Goal: Task Accomplishment & Management: Manage account settings

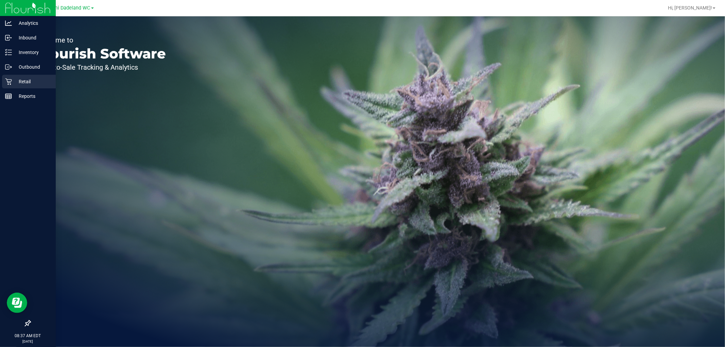
drag, startPoint x: 596, startPoint y: 11, endPoint x: 10, endPoint y: 77, distance: 589.7
click at [10, 77] on div "Retail" at bounding box center [29, 82] width 54 height 14
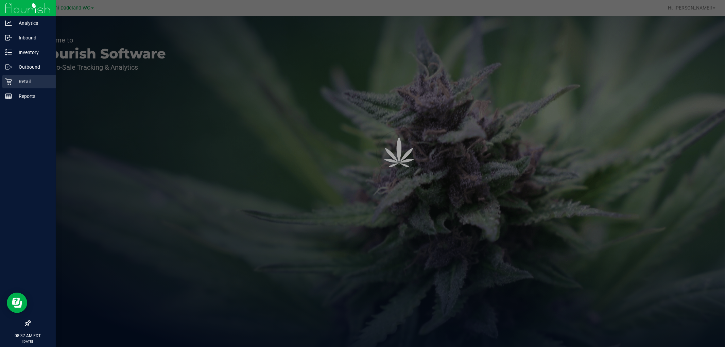
click at [9, 79] on icon at bounding box center [8, 81] width 7 height 7
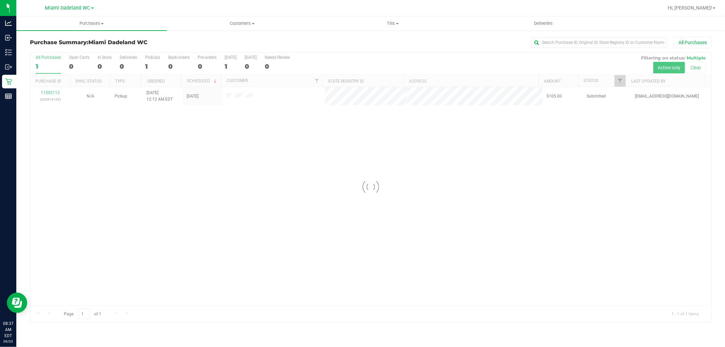
drag, startPoint x: 14, startPoint y: 85, endPoint x: 295, endPoint y: 158, distance: 290.0
click at [295, 158] on div "Loading... 11992113 (326914129) N/A Pickup [DATE] 12:12 AM EDT 9/23/2025 $105.0…" at bounding box center [370, 196] width 681 height 219
click at [395, 22] on span "Tills" at bounding box center [393, 23] width 150 height 6
drag, startPoint x: 363, startPoint y: 41, endPoint x: 238, endPoint y: 33, distance: 125.0
click at [238, 33] on div "Purchase Summary: Miami Dadeland WC All Purchases All Purchases 1 Open Carts 0 …" at bounding box center [370, 179] width 709 height 299
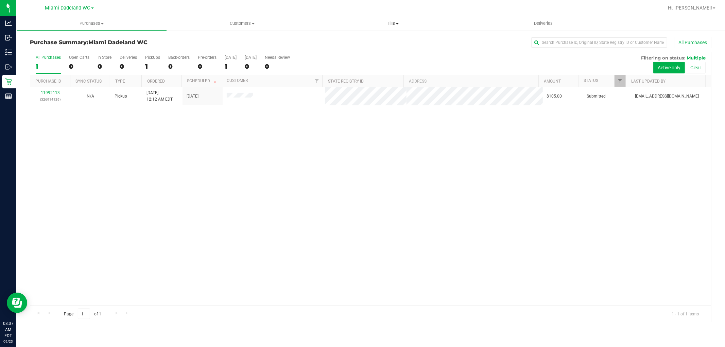
drag, startPoint x: 101, startPoint y: 117, endPoint x: 394, endPoint y: 23, distance: 307.3
click at [394, 23] on span "Tills" at bounding box center [393, 23] width 151 height 6
click at [394, 22] on span "Tills" at bounding box center [393, 23] width 151 height 6
click at [401, 14] on div at bounding box center [393, 7] width 542 height 13
click at [397, 23] on span at bounding box center [397, 23] width 3 height 1
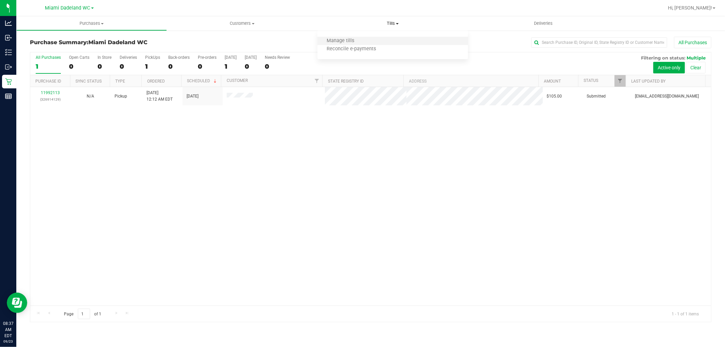
click at [381, 40] on li "Manage tills" at bounding box center [393, 41] width 151 height 8
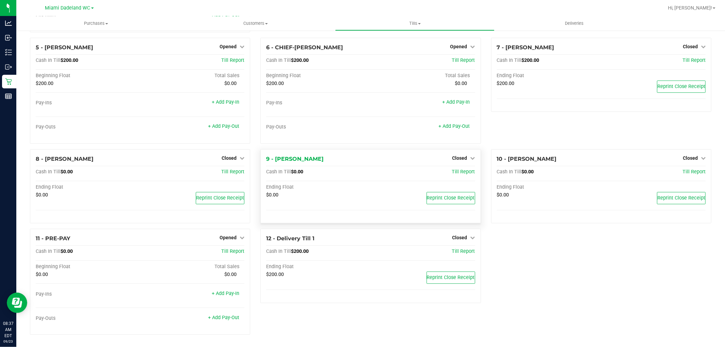
scroll to position [78, 0]
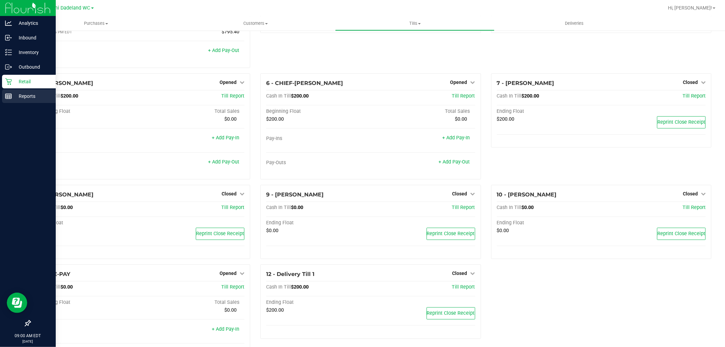
click at [10, 92] on div "Reports" at bounding box center [29, 96] width 54 height 14
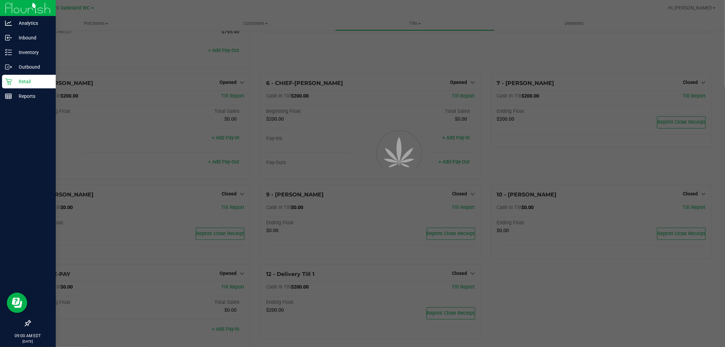
click at [10, 81] on icon at bounding box center [8, 81] width 7 height 7
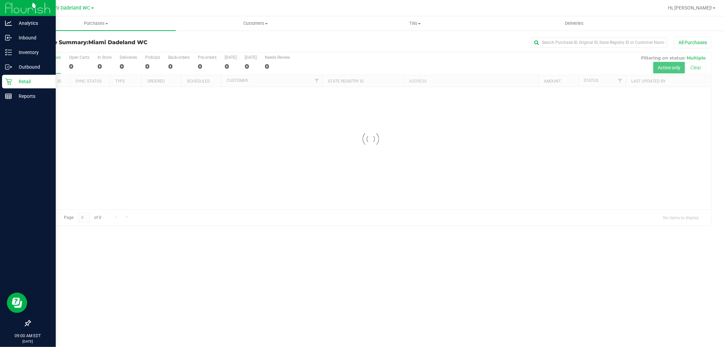
click at [10, 81] on icon at bounding box center [8, 81] width 7 height 7
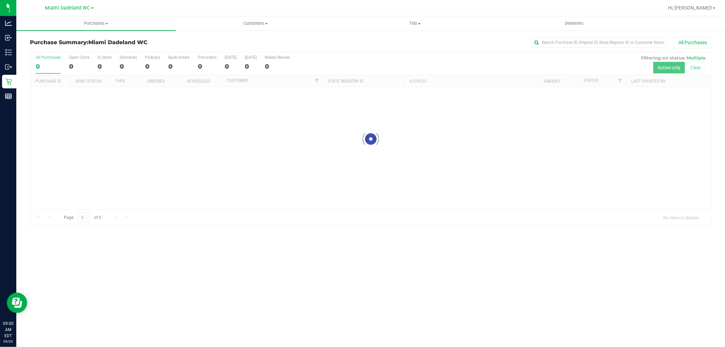
click at [172, 147] on div at bounding box center [370, 138] width 681 height 173
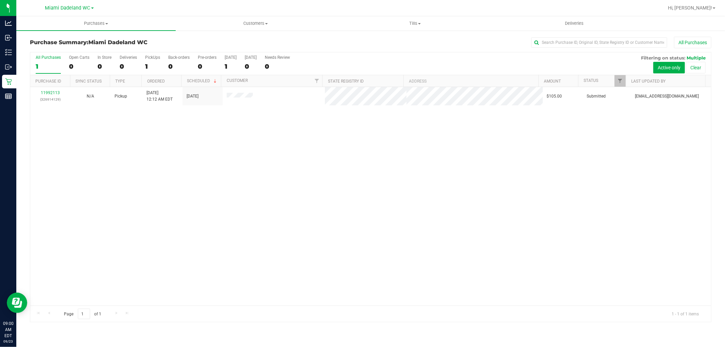
click at [344, 200] on div "11992113 (326914129) N/A Pickup [DATE] 12:12 AM EDT 9/23/2025 $105.00 Submitted…" at bounding box center [370, 196] width 681 height 219
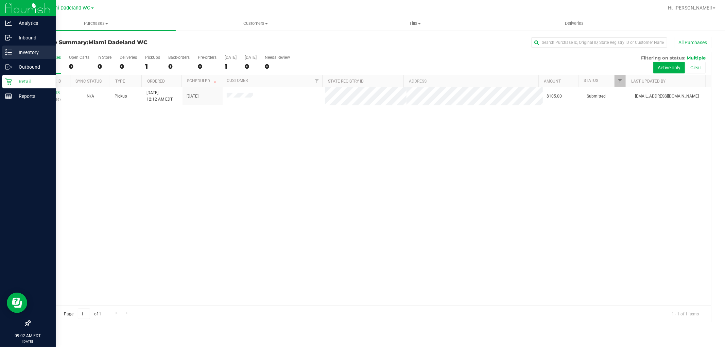
click at [5, 51] on icon at bounding box center [8, 52] width 7 height 7
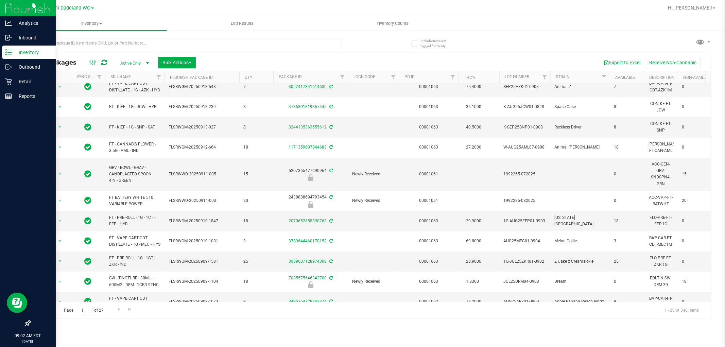
scroll to position [26, 0]
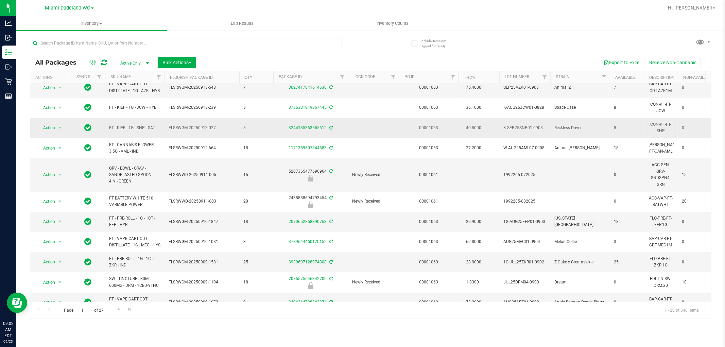
click at [227, 130] on span "FLSRWGM-20250913-027" at bounding box center [202, 128] width 67 height 6
click at [72, 43] on input "text" at bounding box center [186, 43] width 312 height 10
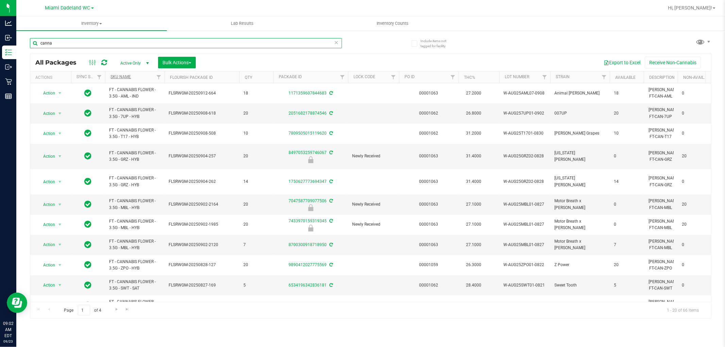
type input "canna"
click at [122, 77] on link "SKU Name" at bounding box center [121, 76] width 20 height 5
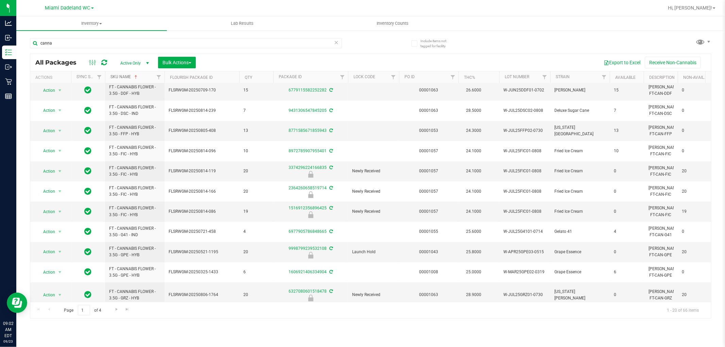
scroll to position [196, 0]
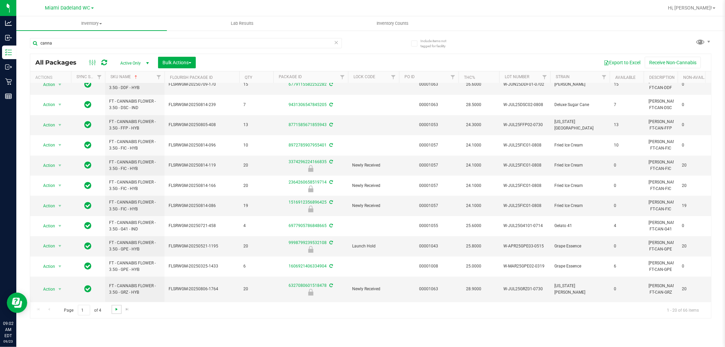
click at [118, 308] on span "Go to the next page" at bounding box center [116, 309] width 5 height 5
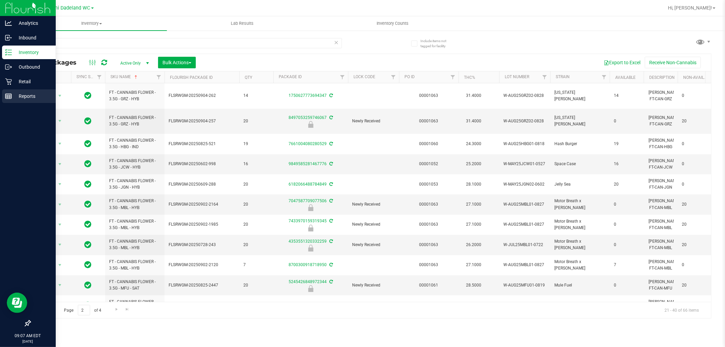
click at [27, 94] on p "Reports" at bounding box center [32, 96] width 41 height 8
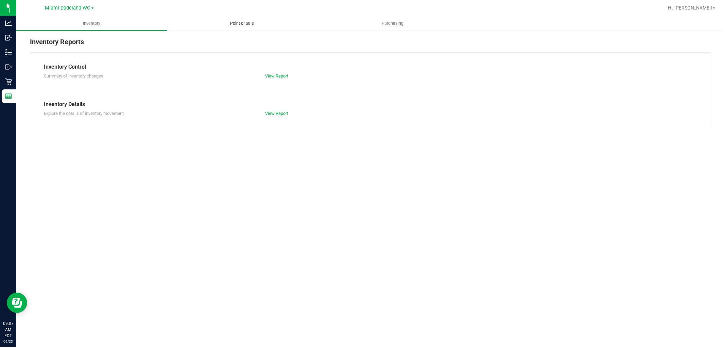
click at [247, 22] on span "Point of Sale" at bounding box center [242, 23] width 42 height 6
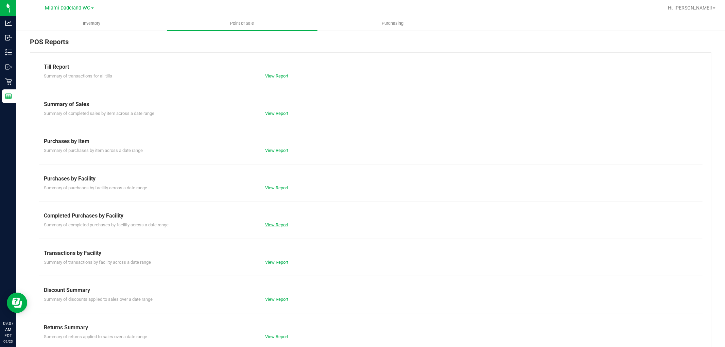
click at [277, 223] on link "View Report" at bounding box center [276, 224] width 23 height 5
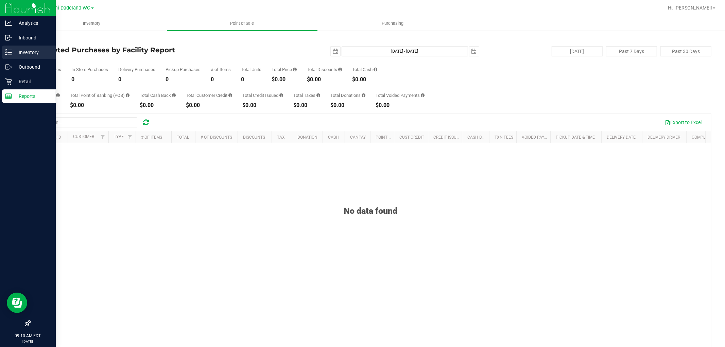
click at [22, 48] on p "Inventory" at bounding box center [32, 52] width 41 height 8
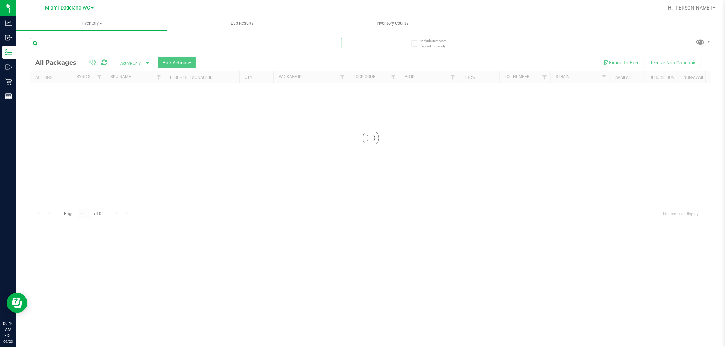
click at [114, 46] on input "text" at bounding box center [186, 43] width 312 height 10
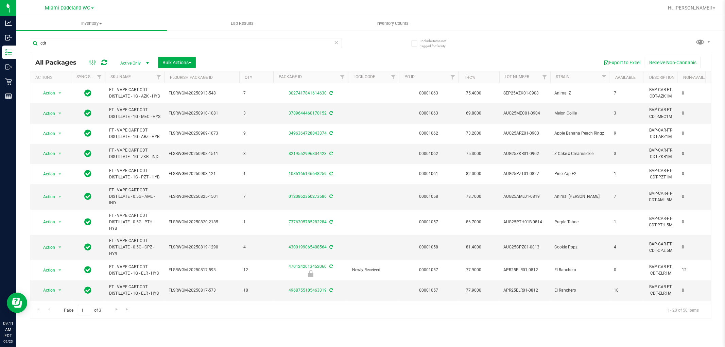
click at [117, 73] on th "SKU Name" at bounding box center [135, 77] width 60 height 12
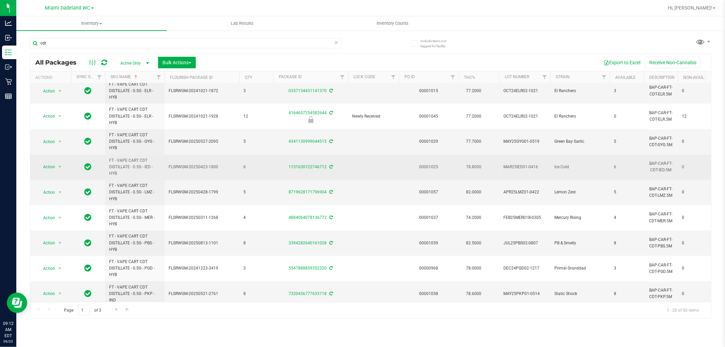
scroll to position [294, 0]
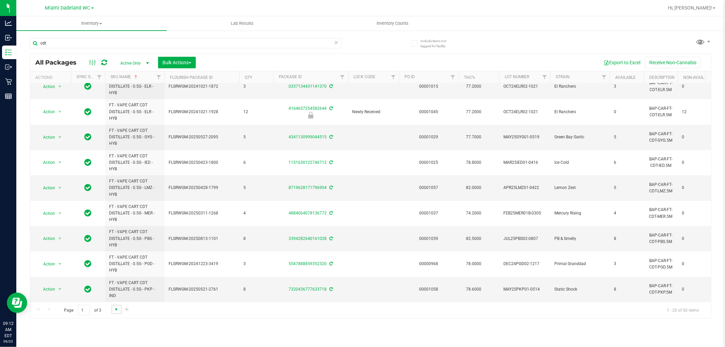
click at [116, 308] on span "Go to the next page" at bounding box center [116, 309] width 5 height 5
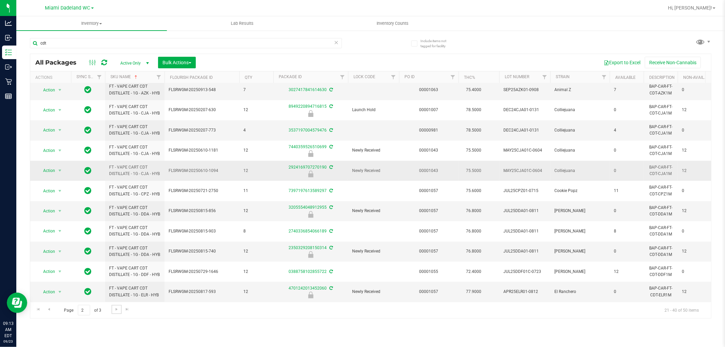
scroll to position [249, 0]
click at [120, 305] on link "Go to the next page" at bounding box center [117, 309] width 10 height 9
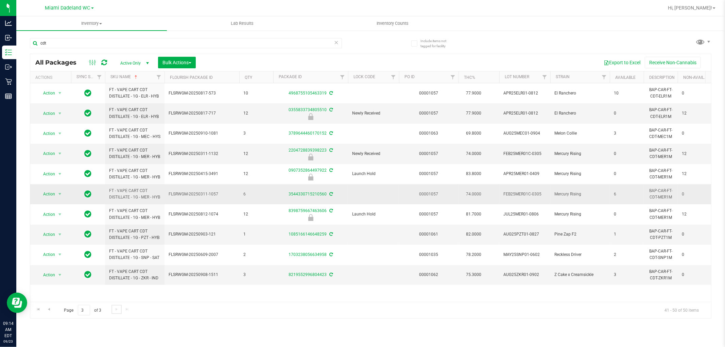
scroll to position [15, 0]
click at [145, 39] on input "cdt" at bounding box center [186, 43] width 312 height 10
click at [147, 39] on input "cdt" at bounding box center [186, 43] width 312 height 10
type input "c"
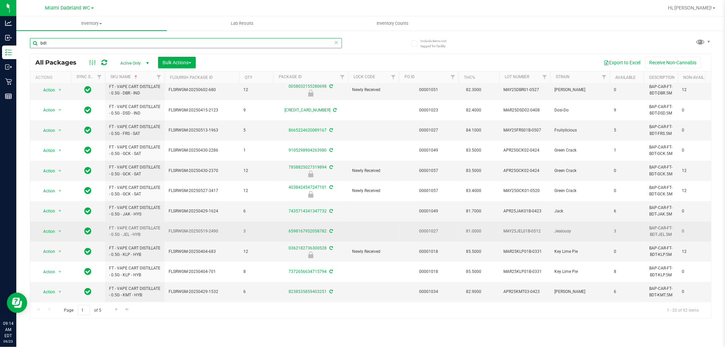
scroll to position [189, 0]
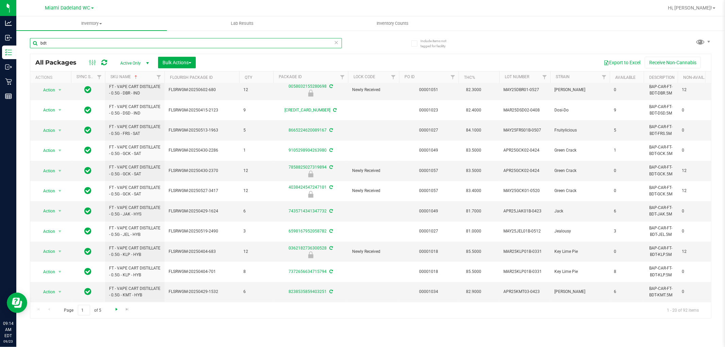
type input "bdt"
click at [116, 311] on span "Go to the next page" at bounding box center [116, 309] width 5 height 5
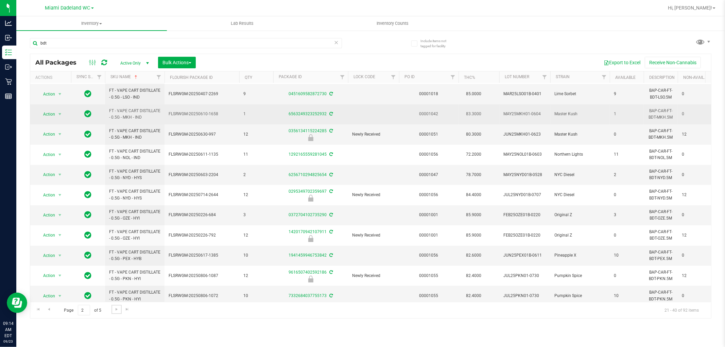
scroll to position [38, 0]
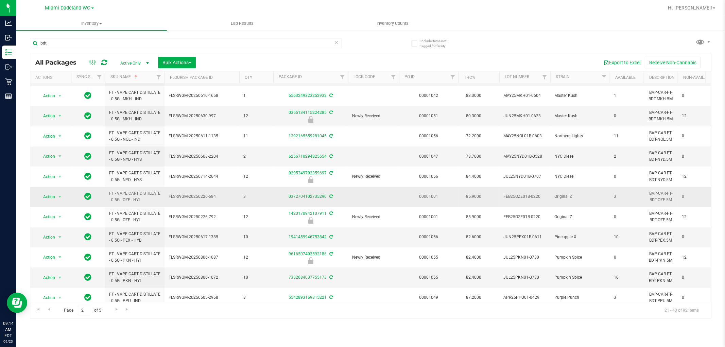
drag, startPoint x: 214, startPoint y: 141, endPoint x: 183, endPoint y: 188, distance: 56.6
click at [182, 188] on td "FLSRWGM-20250226-684" at bounding box center [202, 197] width 75 height 20
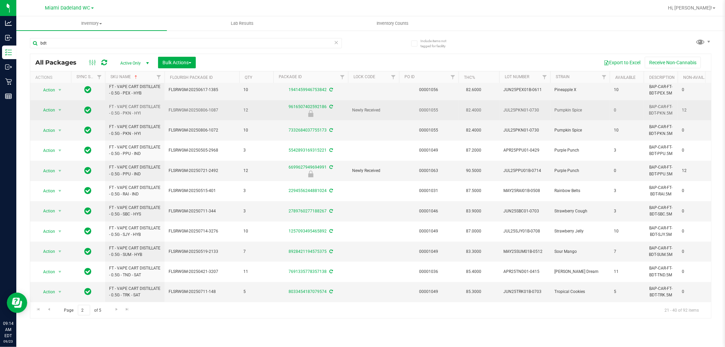
scroll to position [191, 0]
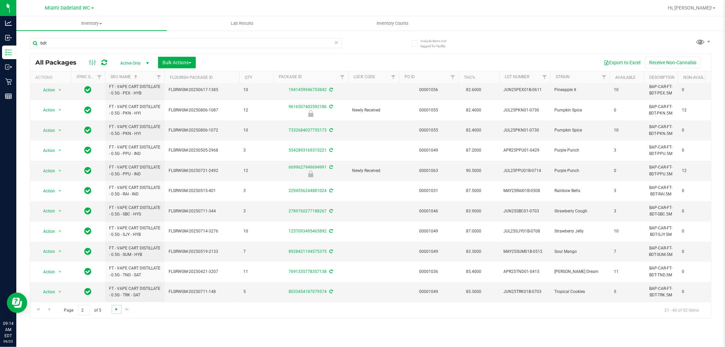
click at [117, 308] on span "Go to the next page" at bounding box center [116, 309] width 5 height 5
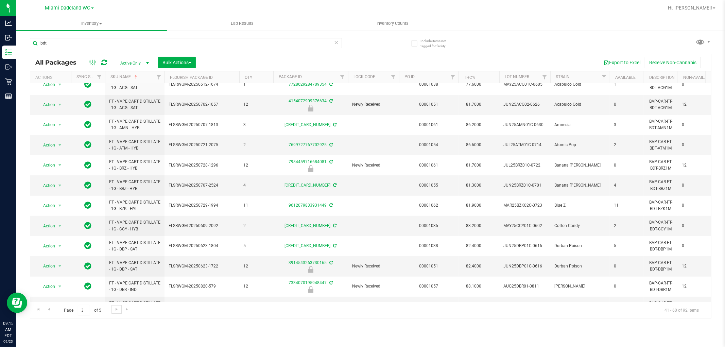
scroll to position [204, 0]
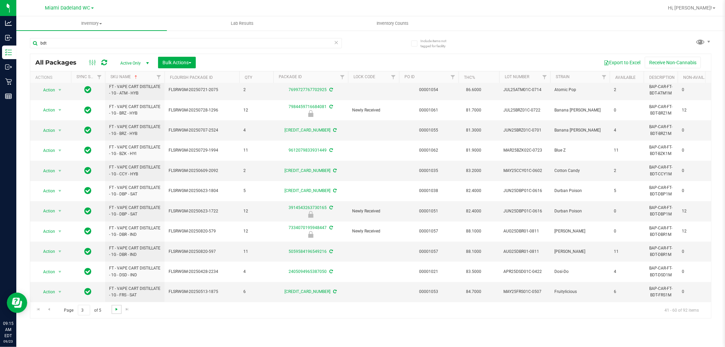
click at [117, 311] on span "Go to the next page" at bounding box center [116, 309] width 5 height 5
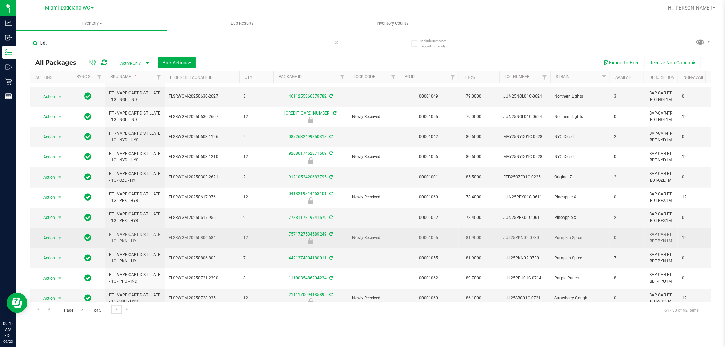
scroll to position [191, 0]
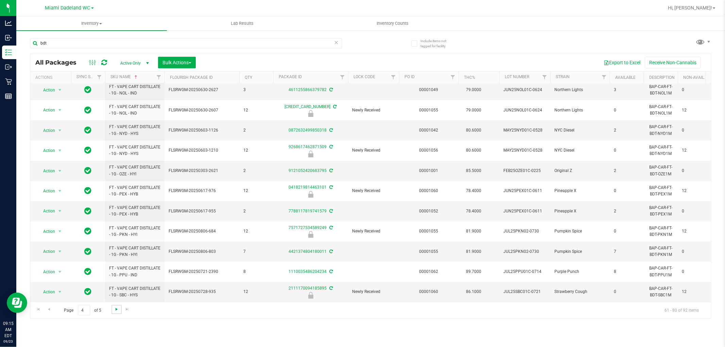
click at [116, 309] on span "Go to the next page" at bounding box center [116, 309] width 5 height 5
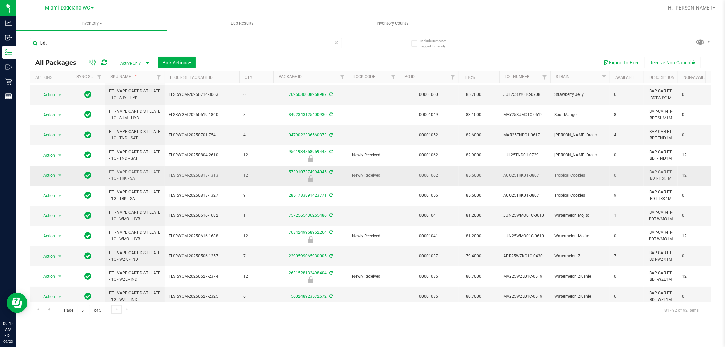
scroll to position [29, 0]
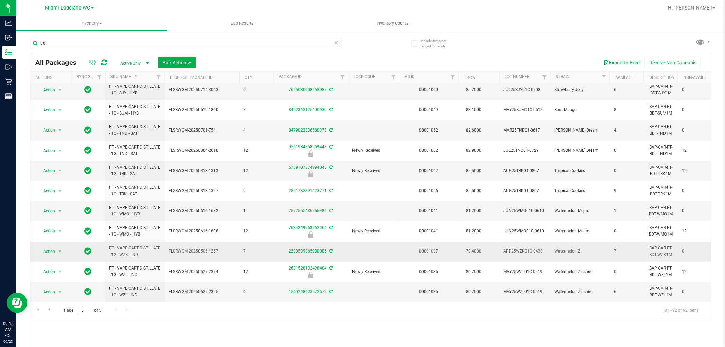
drag, startPoint x: 222, startPoint y: 200, endPoint x: 214, endPoint y: 238, distance: 39.4
click at [214, 242] on td "FLSRWGM-20250506-1257" at bounding box center [202, 252] width 75 height 20
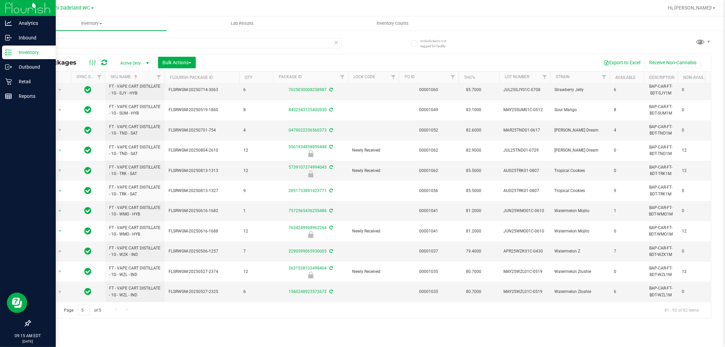
click at [41, 50] on p "Inventory" at bounding box center [32, 52] width 41 height 8
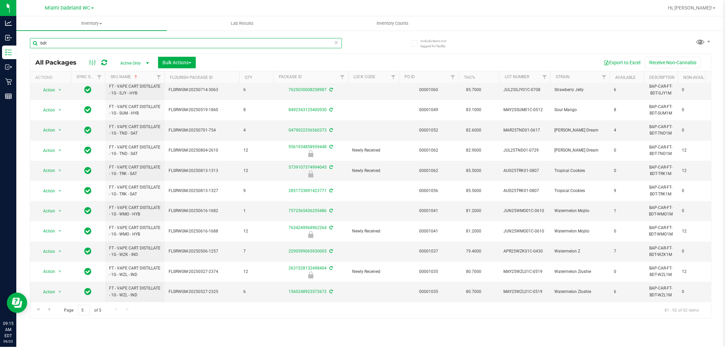
click at [87, 41] on input "bdt" at bounding box center [186, 43] width 312 height 10
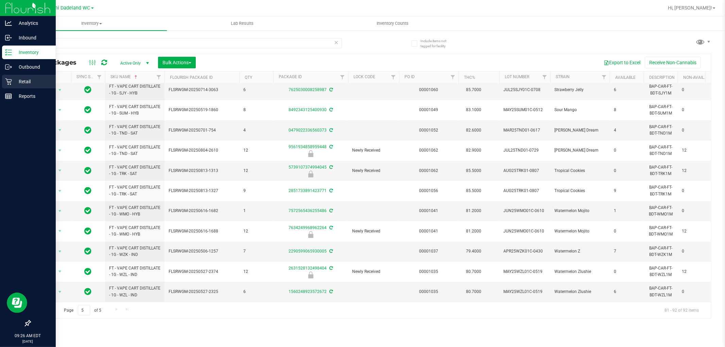
click at [22, 88] on div "Retail" at bounding box center [29, 82] width 54 height 14
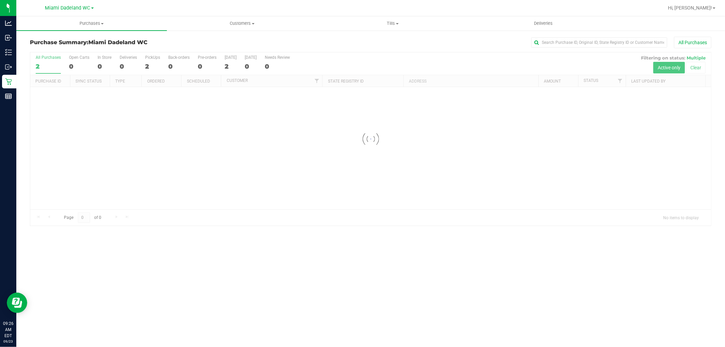
drag, startPoint x: 52, startPoint y: 128, endPoint x: 233, endPoint y: 156, distance: 182.8
click at [233, 157] on div at bounding box center [370, 138] width 681 height 173
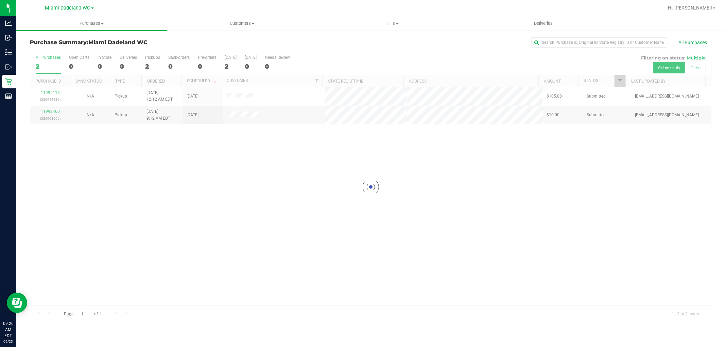
click at [46, 111] on div at bounding box center [370, 187] width 681 height 270
click at [46, 111] on link "11992460" at bounding box center [50, 111] width 19 height 5
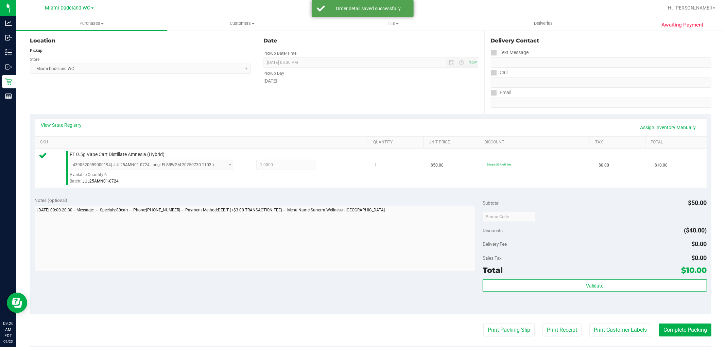
scroll to position [151, 0]
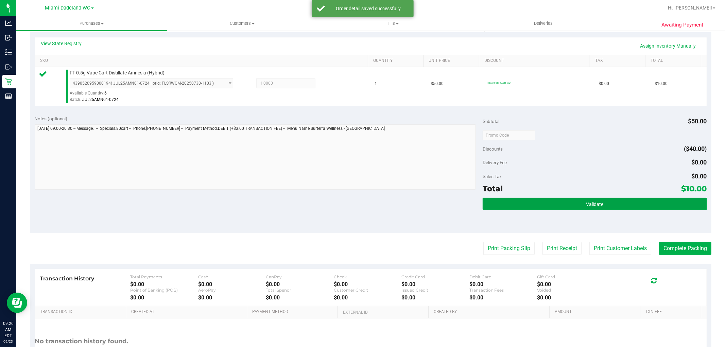
click at [652, 203] on button "Validate" at bounding box center [595, 204] width 224 height 12
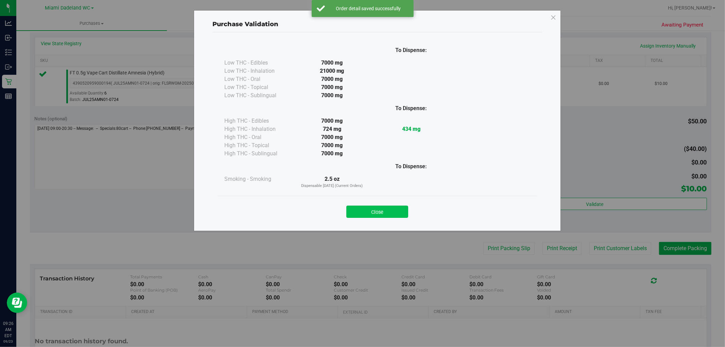
click at [375, 215] on button "Close" at bounding box center [378, 212] width 62 height 12
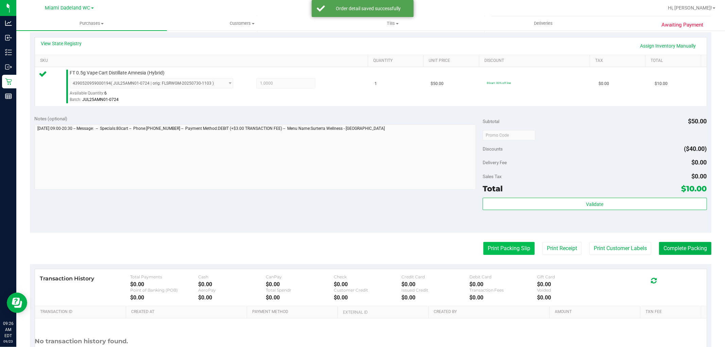
click at [491, 249] on button "Print Packing Slip" at bounding box center [509, 248] width 51 height 13
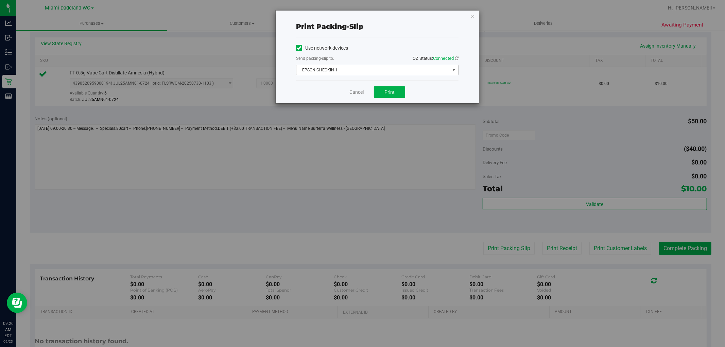
click at [403, 68] on span "EPSON-CHECKIN-1" at bounding box center [373, 70] width 153 height 10
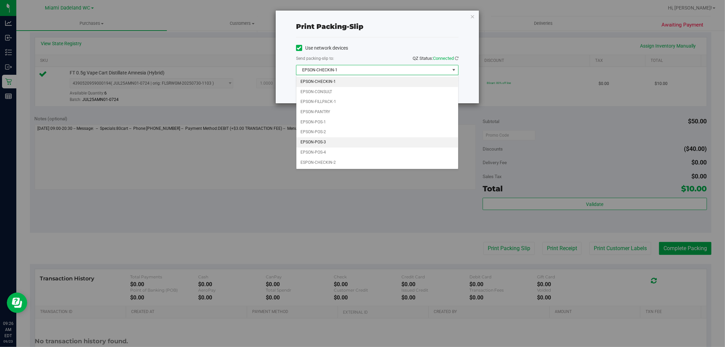
click at [381, 144] on li "EPSON-POS-3" at bounding box center [378, 142] width 162 height 10
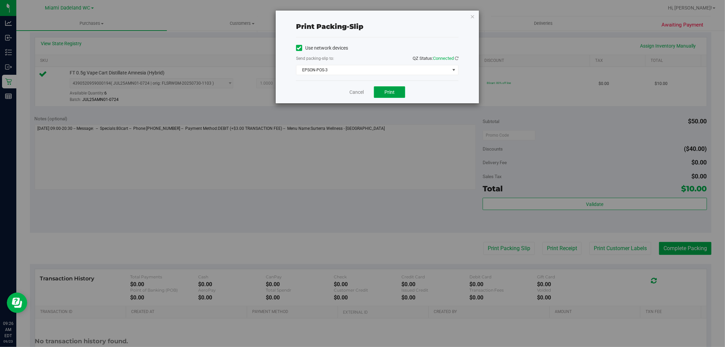
click at [387, 87] on button "Print" at bounding box center [389, 92] width 31 height 12
click at [358, 91] on link "Cancel" at bounding box center [357, 92] width 14 height 7
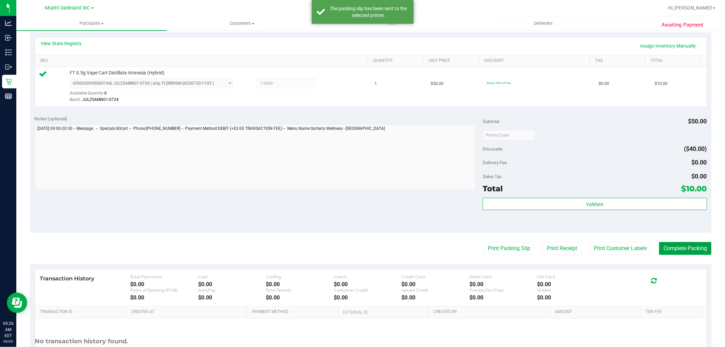
click at [688, 248] on button "Complete Packing" at bounding box center [685, 248] width 52 height 13
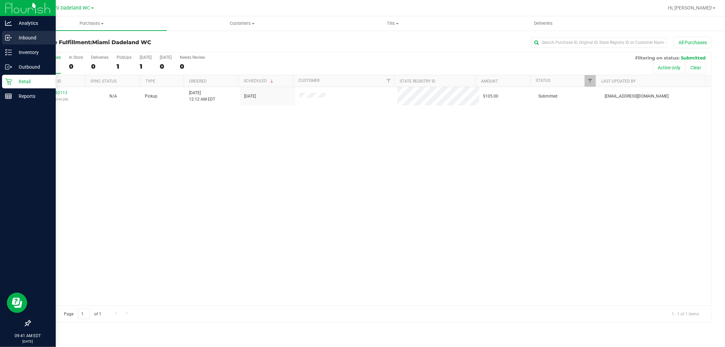
click at [44, 43] on div "Inbound" at bounding box center [29, 38] width 54 height 14
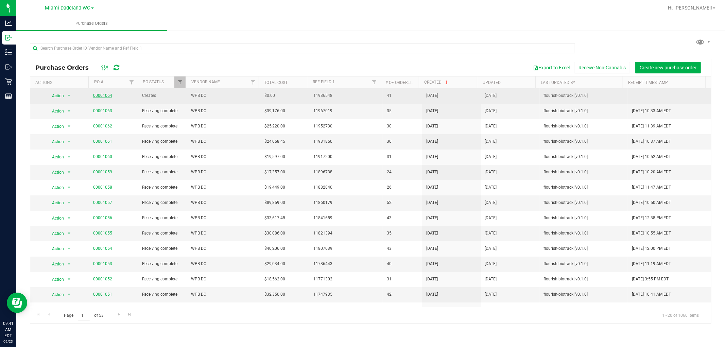
click at [103, 95] on link "00001064" at bounding box center [102, 95] width 19 height 5
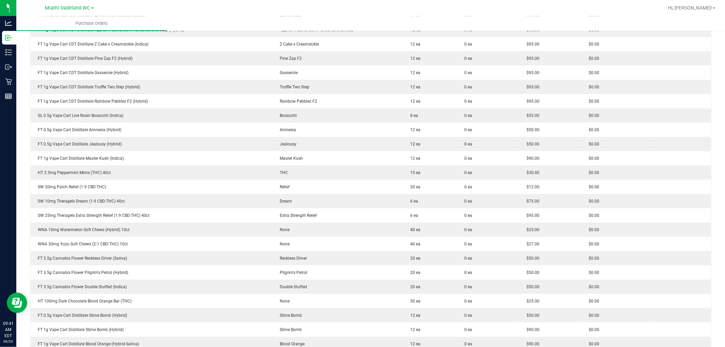
scroll to position [378, 0]
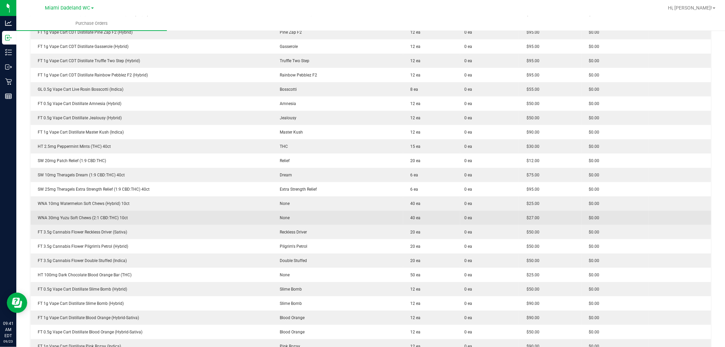
drag, startPoint x: 213, startPoint y: 174, endPoint x: 219, endPoint y: 221, distance: 48.0
click at [219, 221] on div "WNA 30mg Yuzu Soft Chews (2:1 CBD:THC) 10ct" at bounding box center [152, 218] width 234 height 6
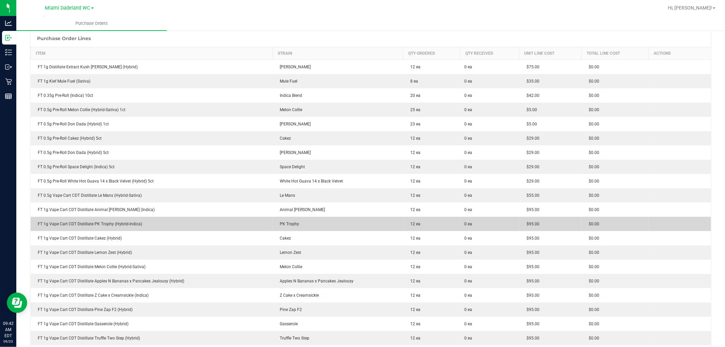
scroll to position [75, 0]
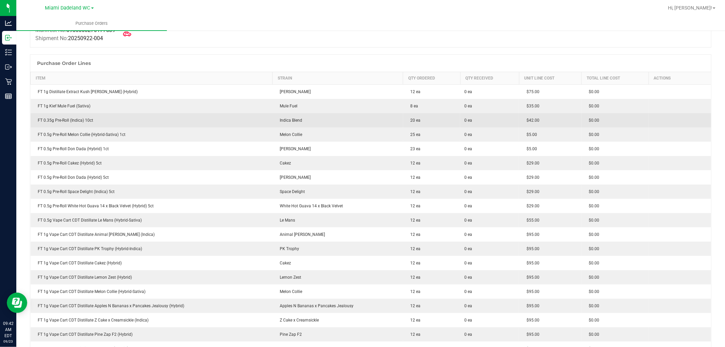
drag, startPoint x: 282, startPoint y: 178, endPoint x: 188, endPoint y: 119, distance: 111.5
click at [188, 119] on div "FT 0.35g Pre-Roll (Indica) 10ct" at bounding box center [152, 120] width 234 height 6
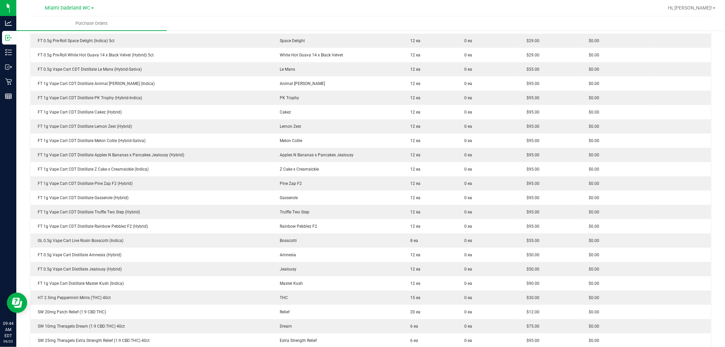
scroll to position [302, 0]
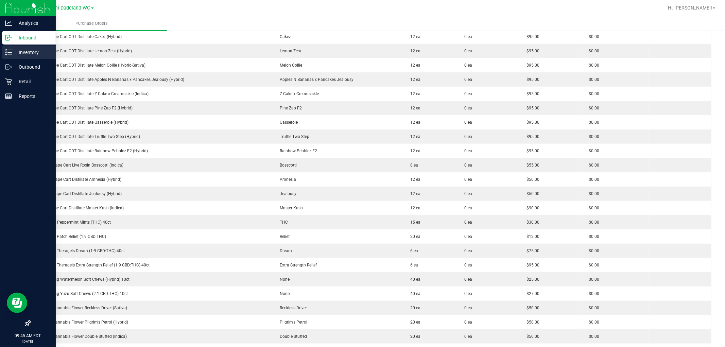
click at [35, 49] on p "Inventory" at bounding box center [32, 52] width 41 height 8
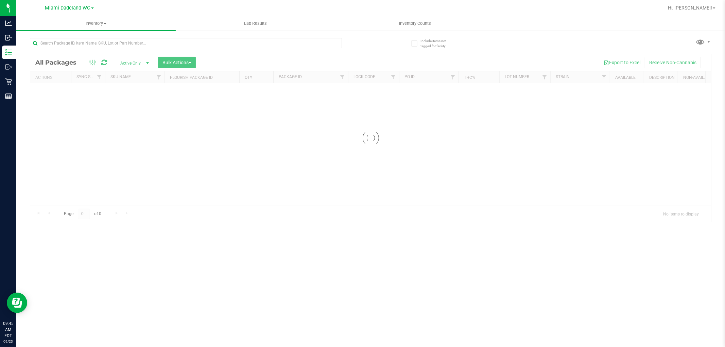
click at [106, 38] on input "text" at bounding box center [186, 43] width 312 height 10
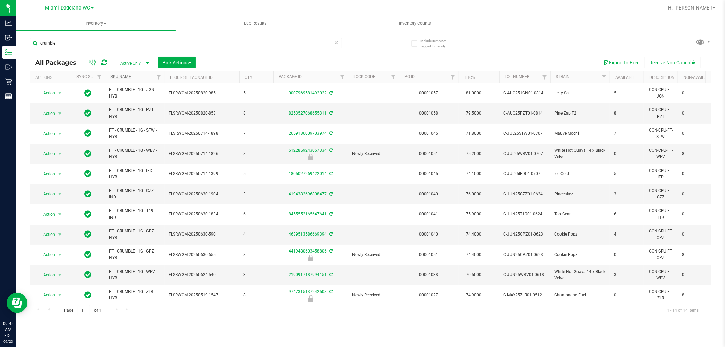
type input "crumble"
click at [119, 75] on link "SKU Name" at bounding box center [121, 76] width 20 height 5
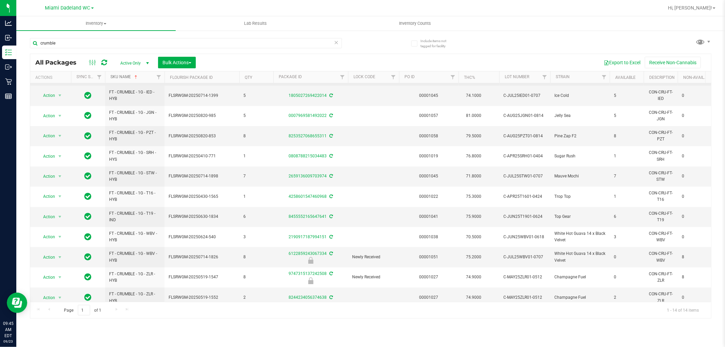
scroll to position [69, 0]
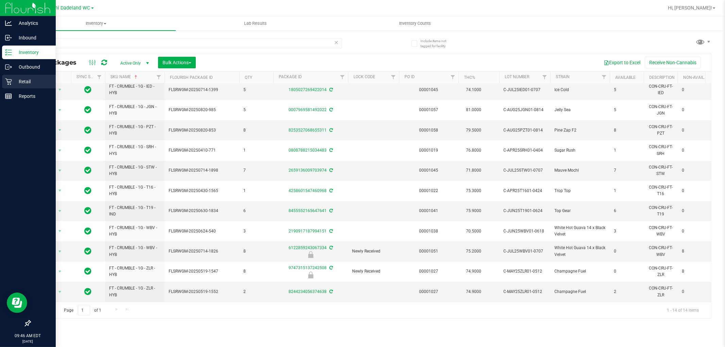
click at [25, 79] on p "Retail" at bounding box center [32, 82] width 41 height 8
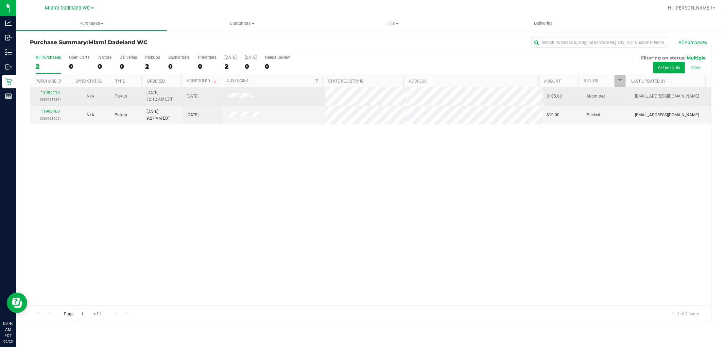
click at [50, 93] on link "11992113" at bounding box center [50, 92] width 19 height 5
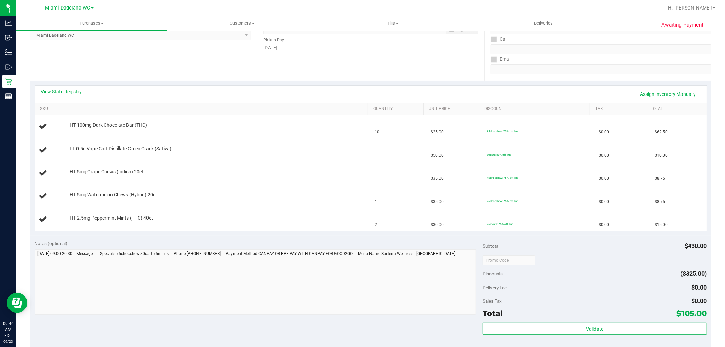
scroll to position [113, 0]
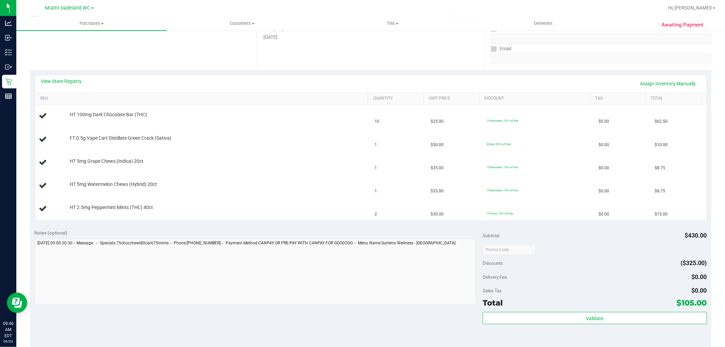
drag, startPoint x: 71, startPoint y: 78, endPoint x: 76, endPoint y: 75, distance: 5.9
click at [75, 75] on div "View State Registry Assign Inventory Manually" at bounding box center [371, 83] width 672 height 17
click at [75, 78] on link "View State Registry" at bounding box center [61, 81] width 41 height 7
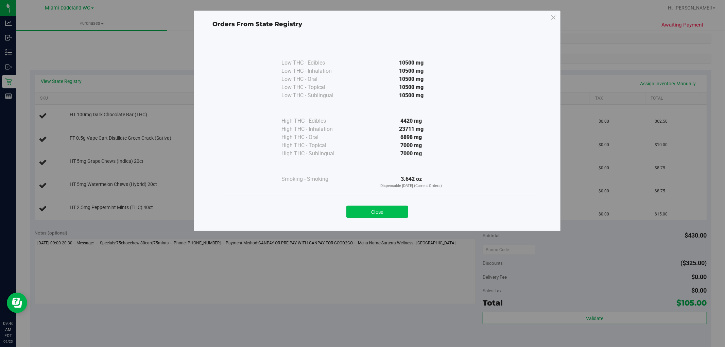
click at [392, 212] on button "Close" at bounding box center [378, 212] width 62 height 12
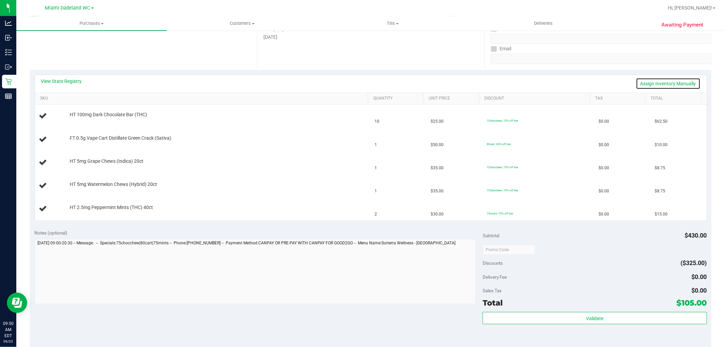
click at [657, 83] on link "Assign Inventory Manually" at bounding box center [668, 84] width 65 height 12
click at [88, 118] on link "Add Package" at bounding box center [82, 119] width 24 height 5
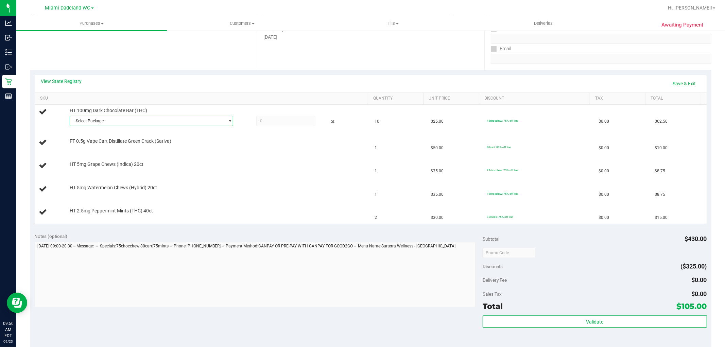
click at [142, 121] on span "Select Package" at bounding box center [147, 121] width 154 height 10
click at [198, 148] on span "( SN250708DC1-0715 | orig: FLSRWGM-20250721-321 )" at bounding box center [164, 149] width 102 height 5
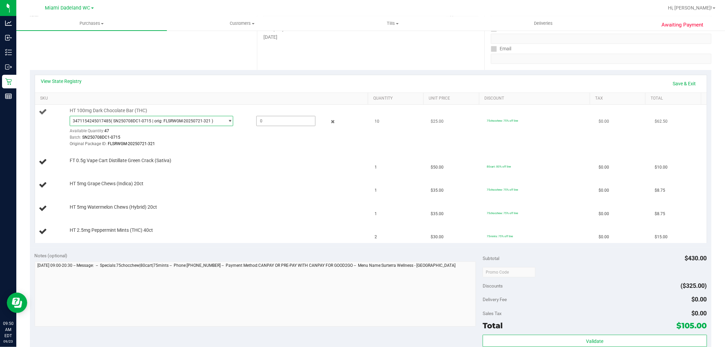
click at [286, 120] on span at bounding box center [285, 121] width 59 height 10
type input "10"
type input "10.0000"
click at [297, 93] on th "SKU" at bounding box center [201, 99] width 333 height 12
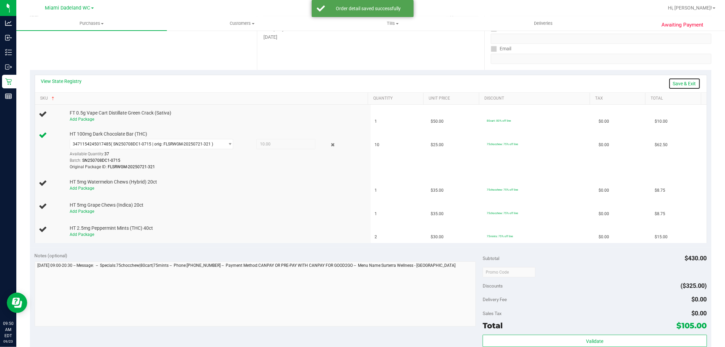
click at [687, 82] on link "Save & Exit" at bounding box center [685, 84] width 32 height 12
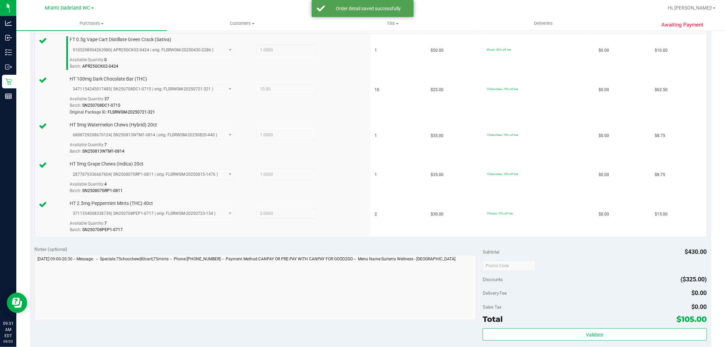
scroll to position [302, 0]
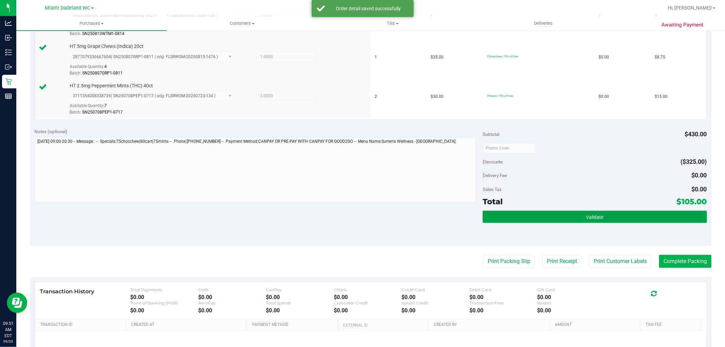
click at [608, 213] on button "Validate" at bounding box center [595, 217] width 224 height 12
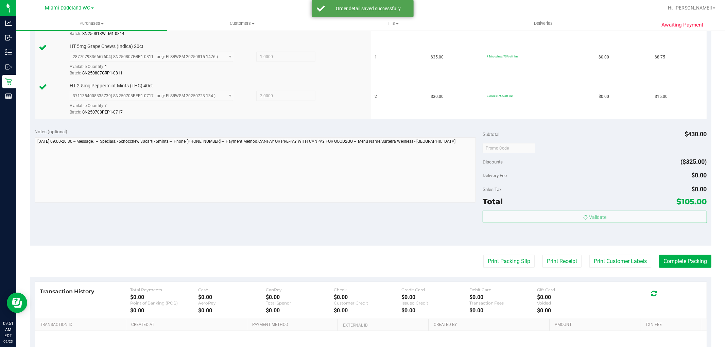
click at [609, 213] on body "Analytics Inbound Inventory Outbound Retail Reports 09:51 AM EDT [DATE] 09/23 M…" at bounding box center [362, 173] width 725 height 347
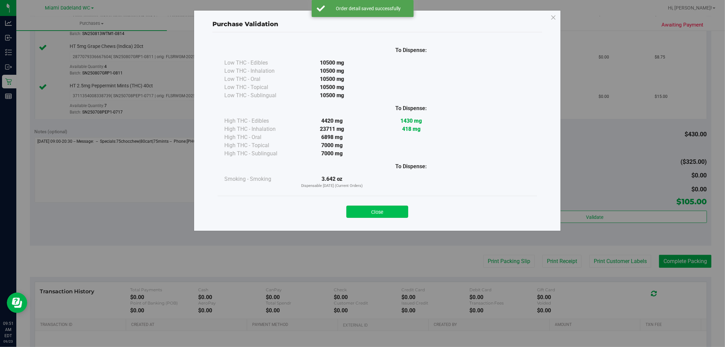
click at [382, 211] on button "Close" at bounding box center [378, 212] width 62 height 12
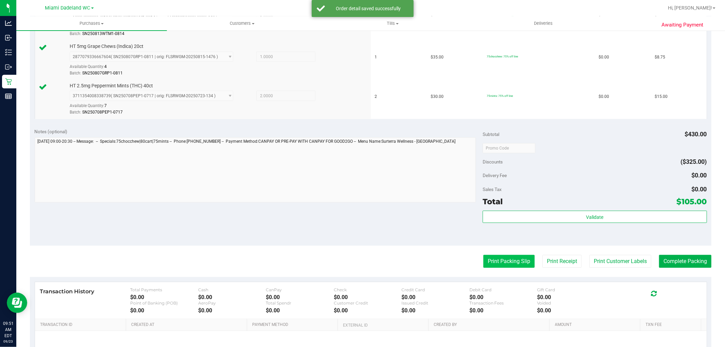
click at [508, 267] on button "Print Packing Slip" at bounding box center [509, 261] width 51 height 13
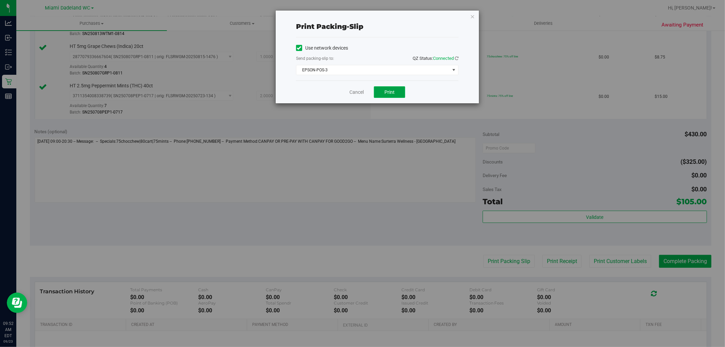
click at [388, 88] on button "Print" at bounding box center [389, 92] width 31 height 12
click at [352, 92] on link "Cancel" at bounding box center [357, 92] width 14 height 7
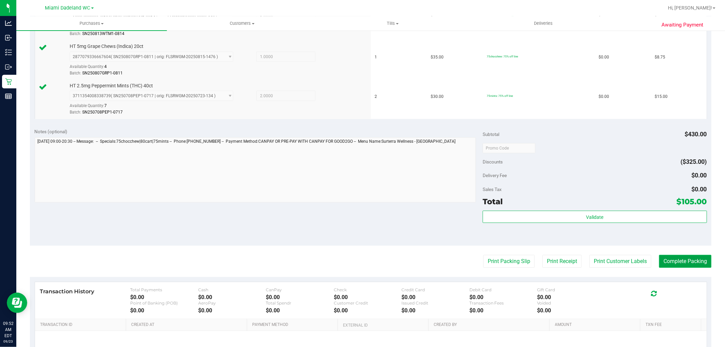
click at [682, 261] on button "Complete Packing" at bounding box center [685, 261] width 52 height 13
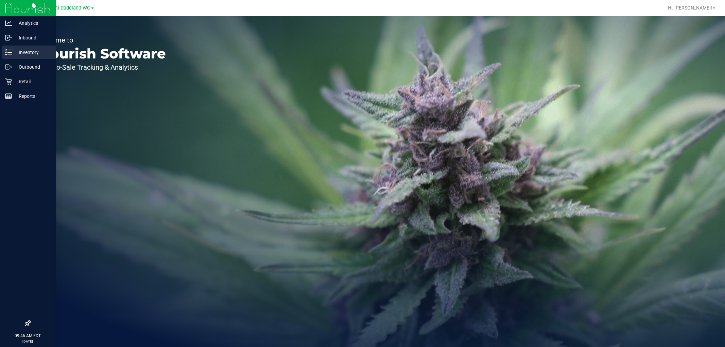
click at [9, 50] on line at bounding box center [10, 50] width 4 height 0
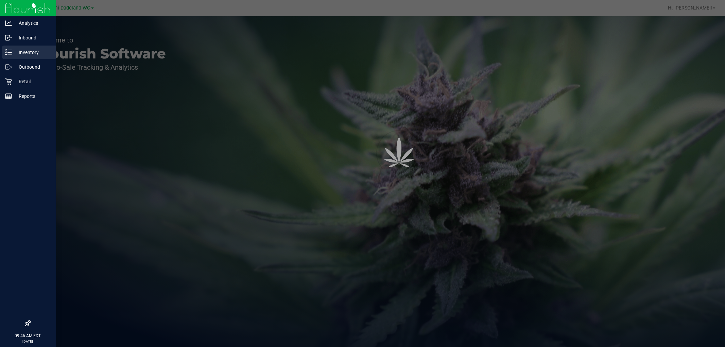
click at [9, 50] on line at bounding box center [10, 50] width 4 height 0
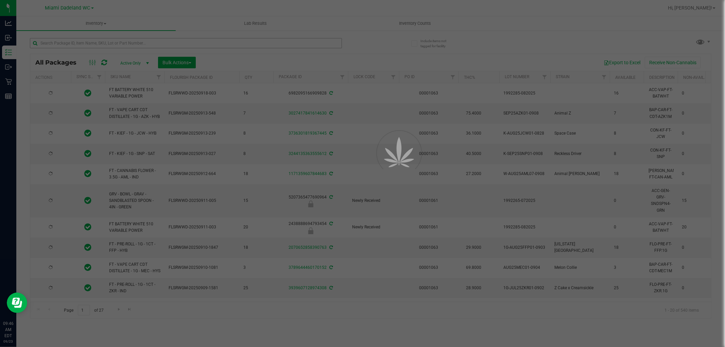
click at [167, 43] on div at bounding box center [362, 173] width 725 height 347
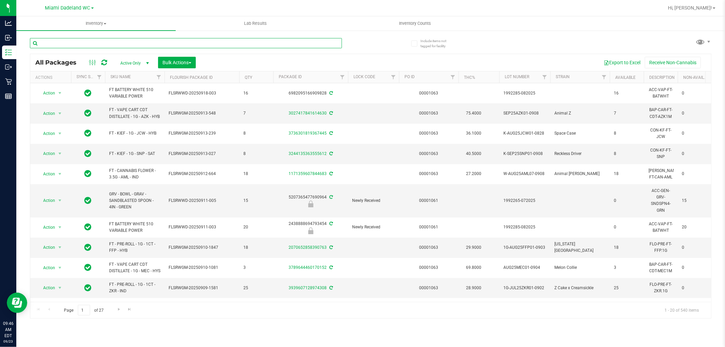
click at [167, 43] on input "text" at bounding box center [186, 43] width 312 height 10
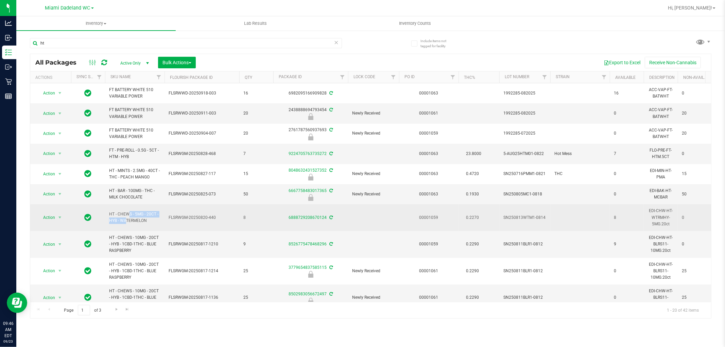
drag, startPoint x: 107, startPoint y: 215, endPoint x: 158, endPoint y: 215, distance: 51.4
click at [158, 215] on td "HT - CHEWS - 5MG - 20CT - HYB - WATERMELON" at bounding box center [135, 217] width 60 height 27
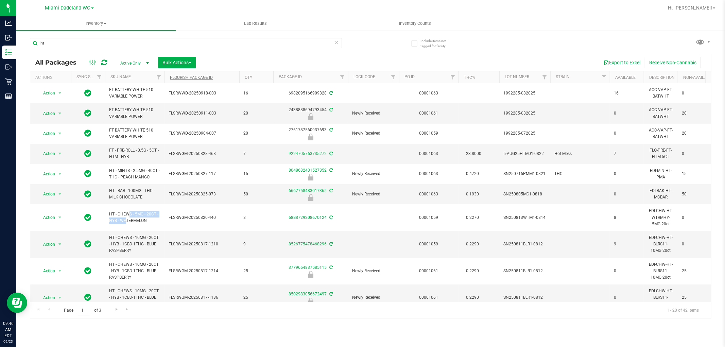
copy span "HT - CHEWS - 5MG - 20CT -"
click at [186, 40] on input "ht" at bounding box center [186, 43] width 312 height 10
paste input "HT - CHEWS - 5MG - 20CT -"
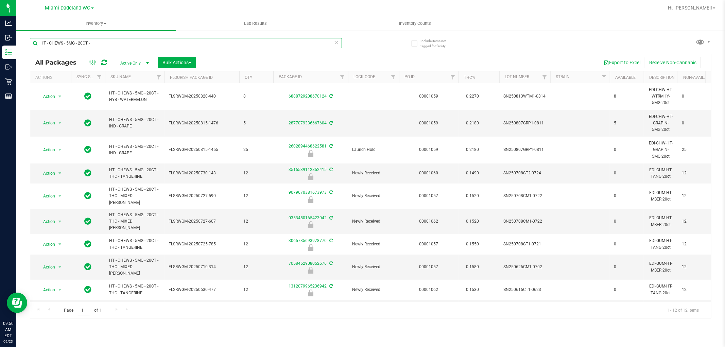
type input "HT - CHEWS - 5MG - 20CT -"
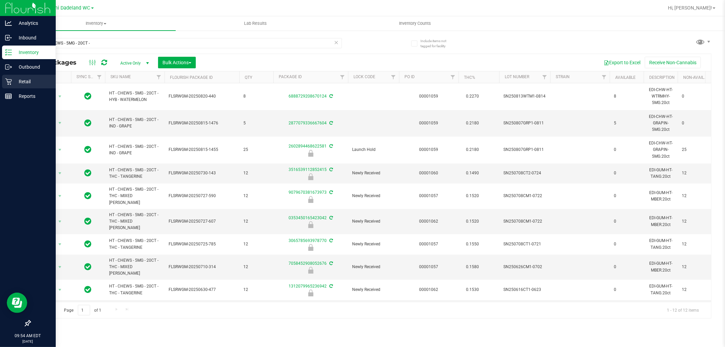
click at [29, 79] on p "Retail" at bounding box center [32, 82] width 41 height 8
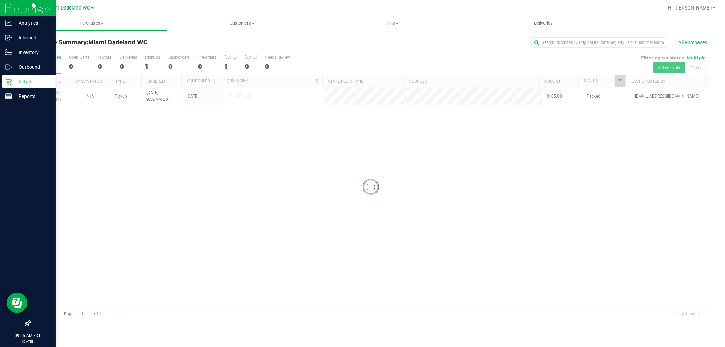
click at [10, 82] on icon at bounding box center [8, 82] width 6 height 6
click at [18, 86] on div "Retail" at bounding box center [29, 82] width 54 height 14
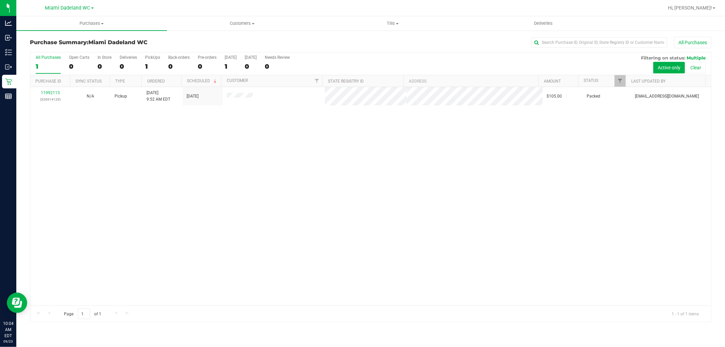
click at [289, 40] on div "All Purchases" at bounding box center [484, 43] width 455 height 12
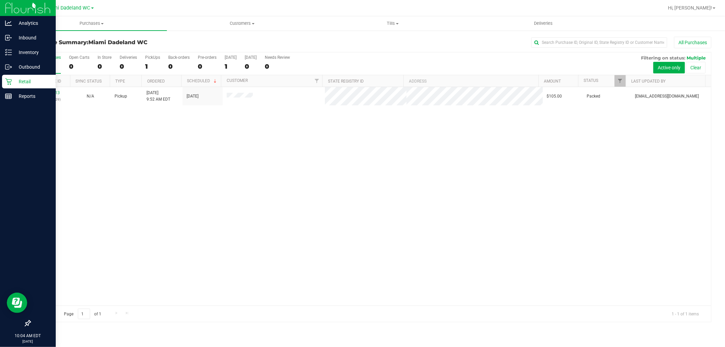
click at [12, 104] on div at bounding box center [28, 210] width 56 height 213
click at [21, 90] on div "Reports" at bounding box center [29, 96] width 54 height 14
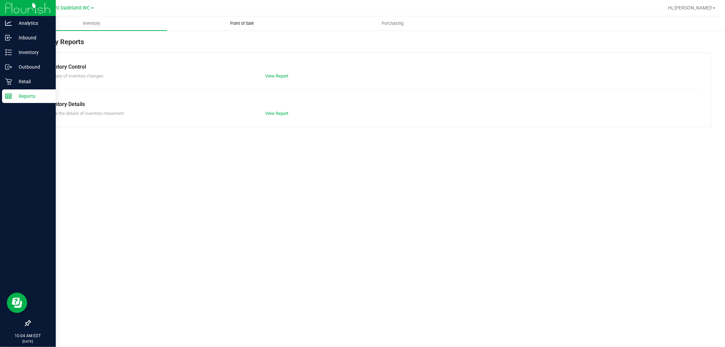
click at [247, 20] on span "Point of Sale" at bounding box center [242, 23] width 42 height 6
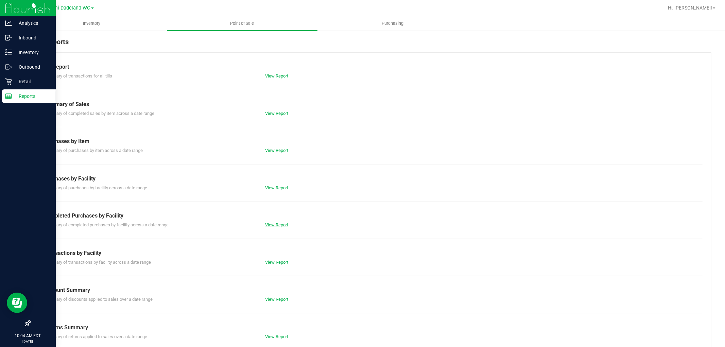
click at [278, 223] on link "View Report" at bounding box center [276, 224] width 23 height 5
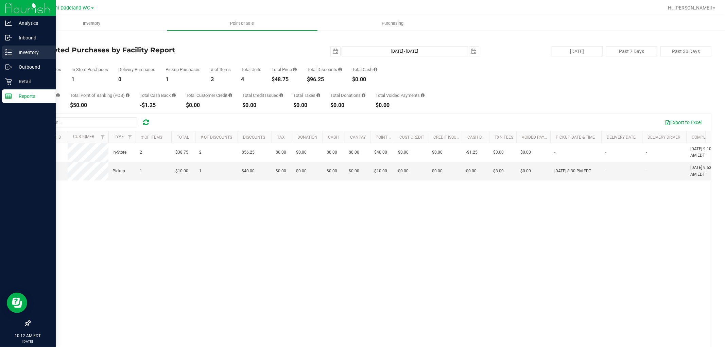
click at [5, 52] on icon at bounding box center [5, 52] width 1 height 1
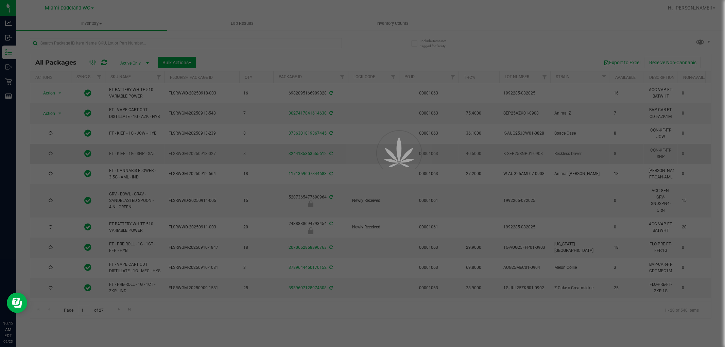
click at [264, 158] on div at bounding box center [362, 173] width 725 height 347
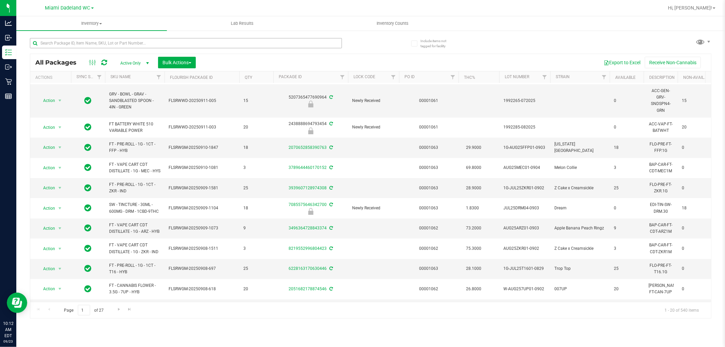
scroll to position [113, 0]
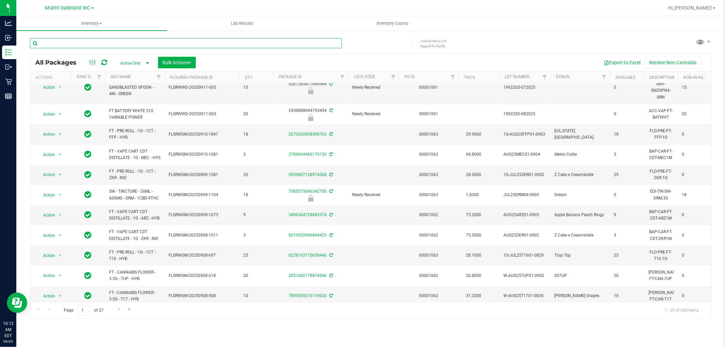
click at [145, 41] on input "text" at bounding box center [186, 43] width 312 height 10
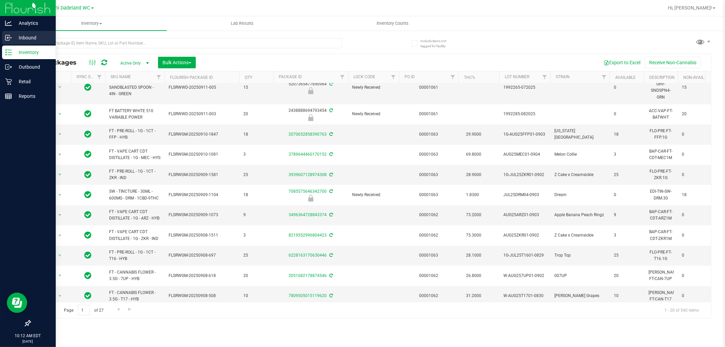
click at [35, 37] on p "Inbound" at bounding box center [32, 38] width 41 height 8
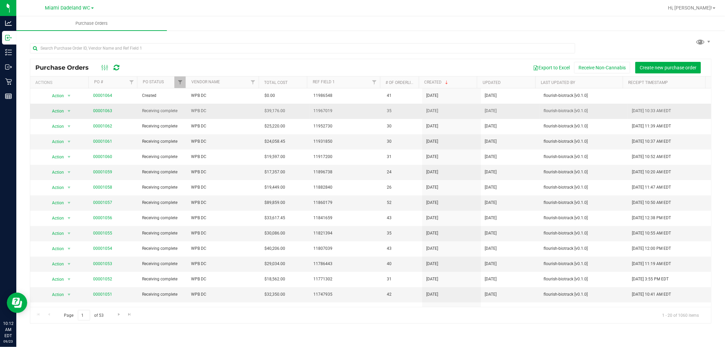
click at [104, 106] on td "00001063" at bounding box center [113, 111] width 49 height 15
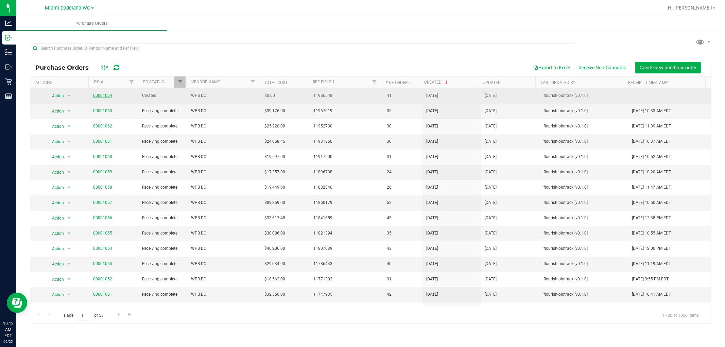
click at [101, 96] on link "00001064" at bounding box center [102, 95] width 19 height 5
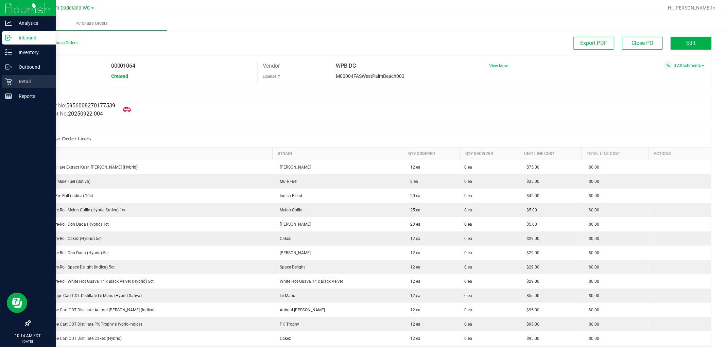
click at [24, 78] on p "Retail" at bounding box center [32, 82] width 41 height 8
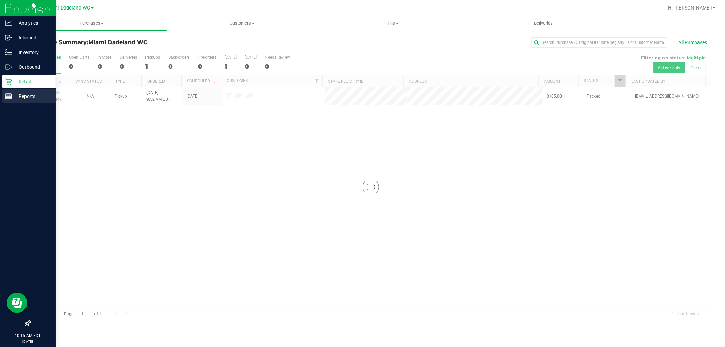
click at [20, 97] on p "Reports" at bounding box center [32, 96] width 41 height 8
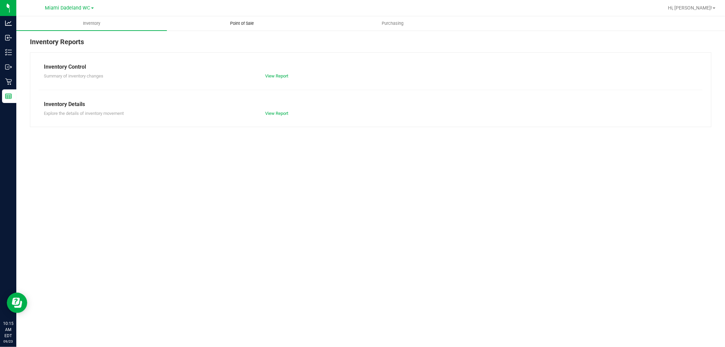
click at [251, 25] on span "Point of Sale" at bounding box center [242, 23] width 42 height 6
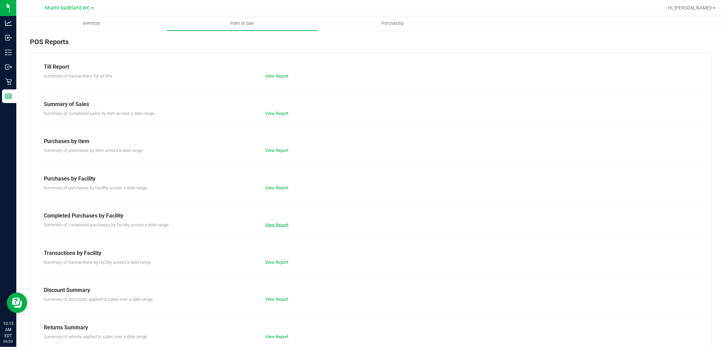
click at [278, 224] on link "View Report" at bounding box center [276, 224] width 23 height 5
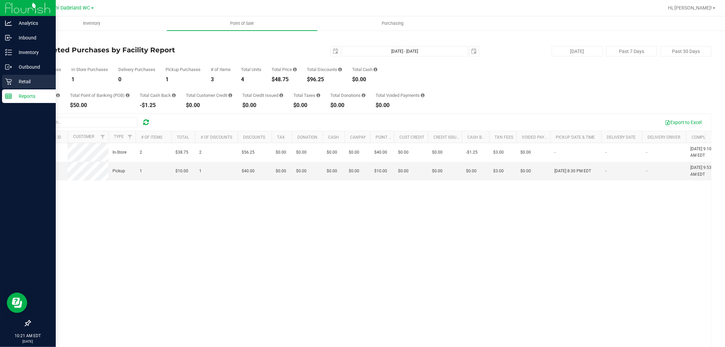
click at [21, 78] on p "Retail" at bounding box center [32, 82] width 41 height 8
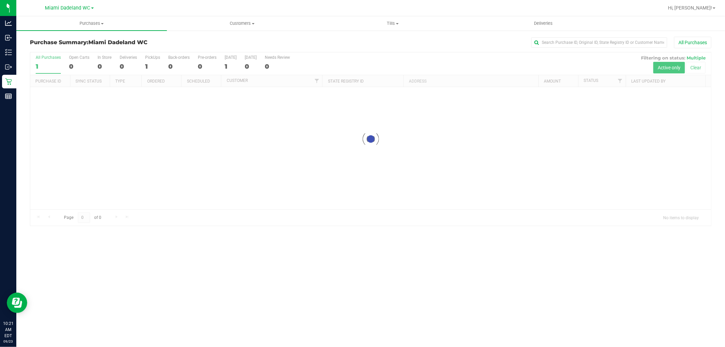
click at [431, 45] on div "All Purchases" at bounding box center [484, 43] width 455 height 12
click at [426, 55] on div at bounding box center [370, 187] width 681 height 270
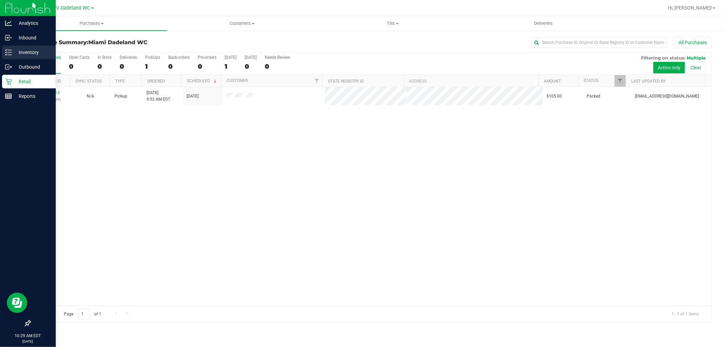
click at [26, 51] on p "Inventory" at bounding box center [32, 52] width 41 height 8
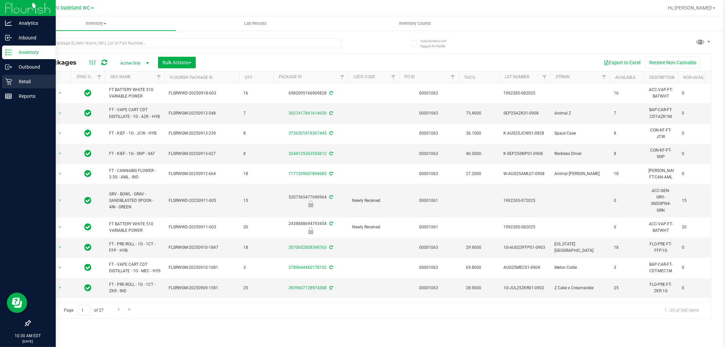
click at [26, 88] on div "Retail" at bounding box center [29, 82] width 54 height 14
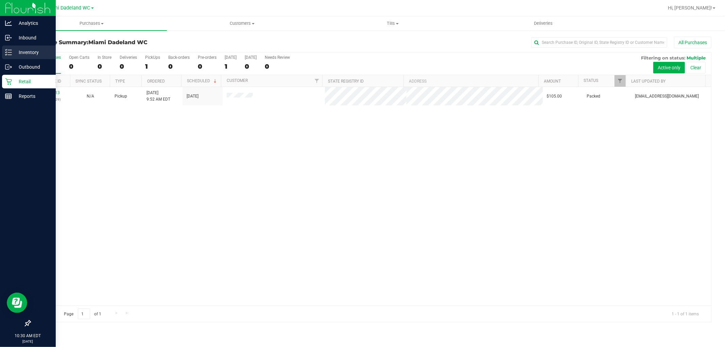
click at [25, 52] on p "Inventory" at bounding box center [32, 52] width 41 height 8
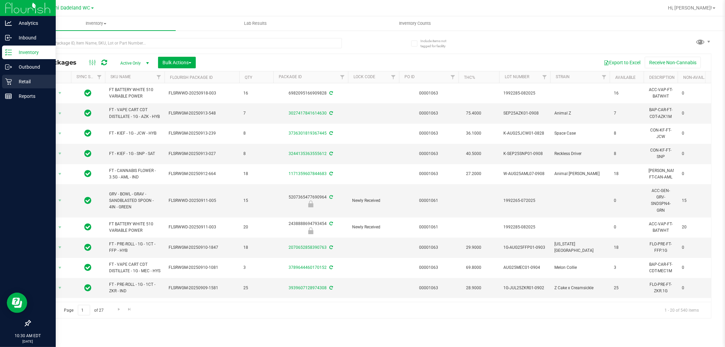
click at [22, 83] on p "Retail" at bounding box center [32, 82] width 41 height 8
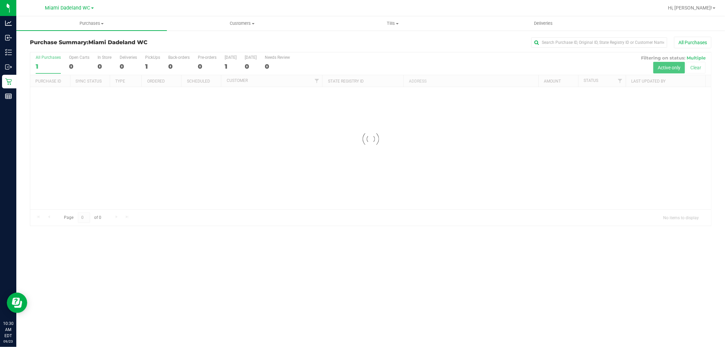
click at [224, 41] on h3 "Purchase Summary: Miami Dadeland WC" at bounding box center [143, 42] width 227 height 6
click at [234, 39] on h3 "Purchase Summary: Miami Dadeland WC" at bounding box center [143, 42] width 227 height 6
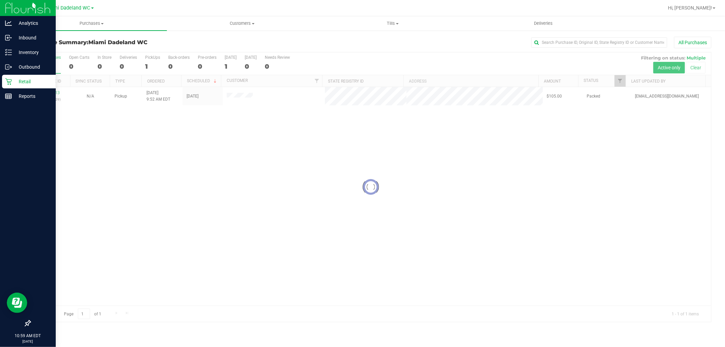
click at [33, 82] on p "Retail" at bounding box center [32, 82] width 41 height 8
